Goal: Task Accomplishment & Management: Complete application form

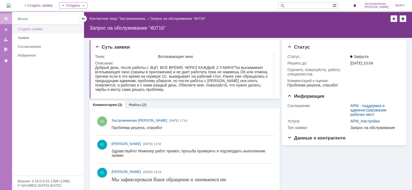
click at [34, 27] on div "Создать заявку" at bounding box center [49, 29] width 63 height 4
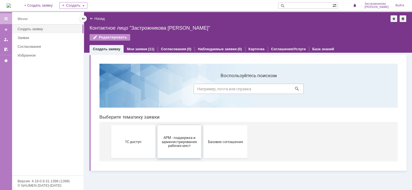
click at [172, 143] on span "АРМ - поддержка и администрирование рабочих мест" at bounding box center [179, 141] width 41 height 12
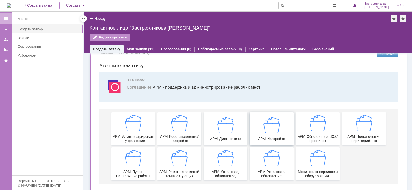
scroll to position [19, 0]
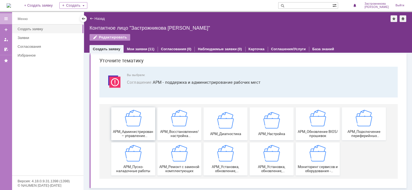
click at [131, 124] on img at bounding box center [133, 118] width 16 height 16
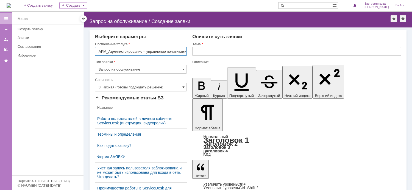
click at [182, 86] on span at bounding box center [183, 87] width 2 height 4
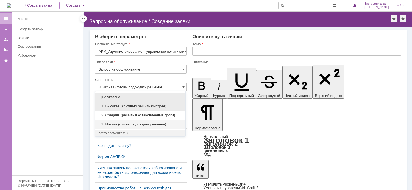
click at [159, 106] on span "1. Высокая (критично решить быстрее)" at bounding box center [141, 106] width 84 height 4
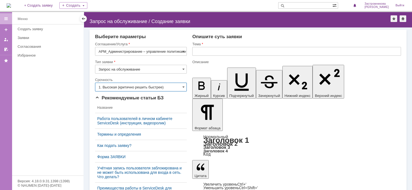
type input "1. Высокая (критично решить быстрее)"
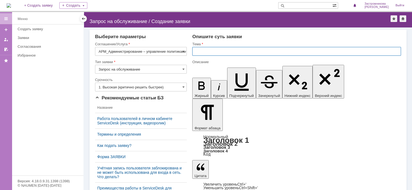
click at [213, 53] on input "text" at bounding box center [296, 51] width 209 height 9
click at [231, 52] on input "text" at bounding box center [296, 51] width 209 height 9
type input "Долгое включение компьютера"
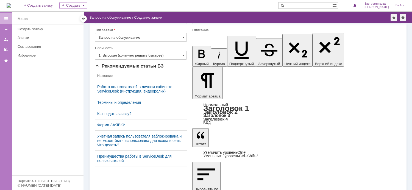
scroll to position [27, 0]
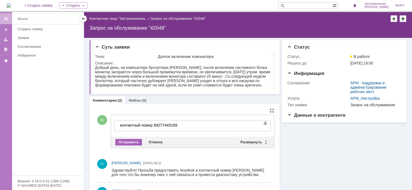
click at [131, 141] on div "Отправить" at bounding box center [128, 142] width 27 height 7
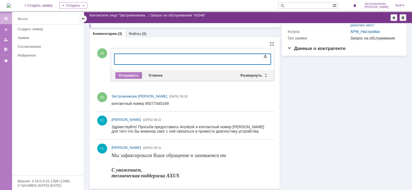
scroll to position [52, 0]
